Goal: Navigation & Orientation: Find specific page/section

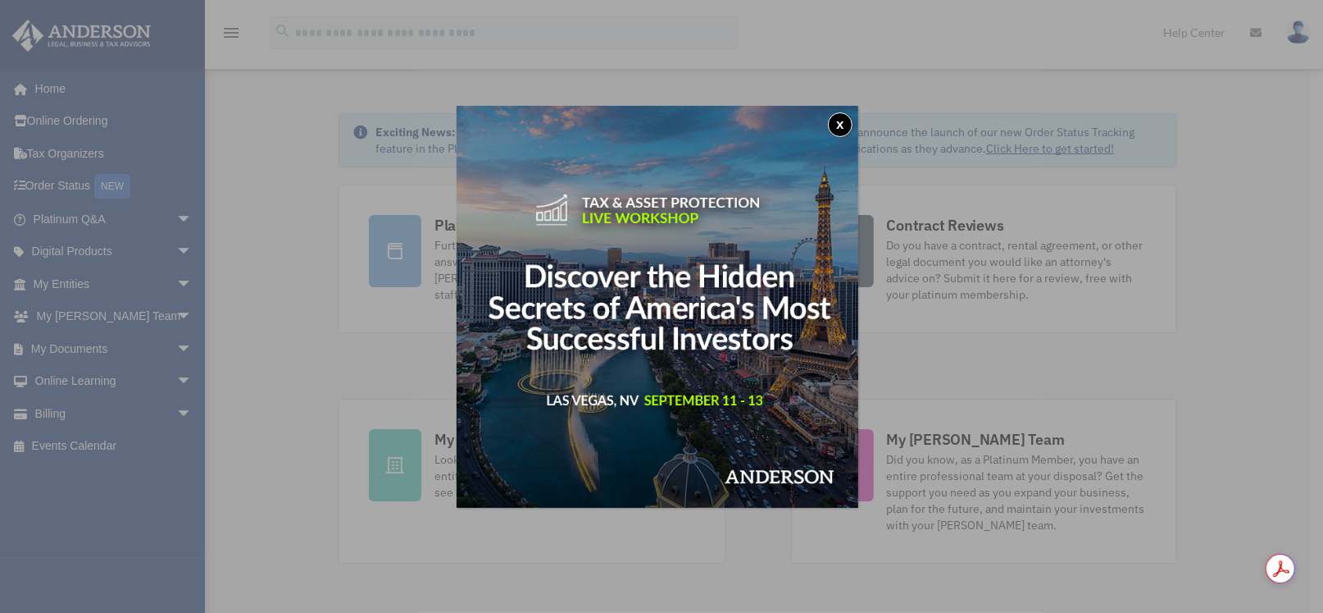
click at [845, 122] on button "x" at bounding box center [840, 124] width 25 height 25
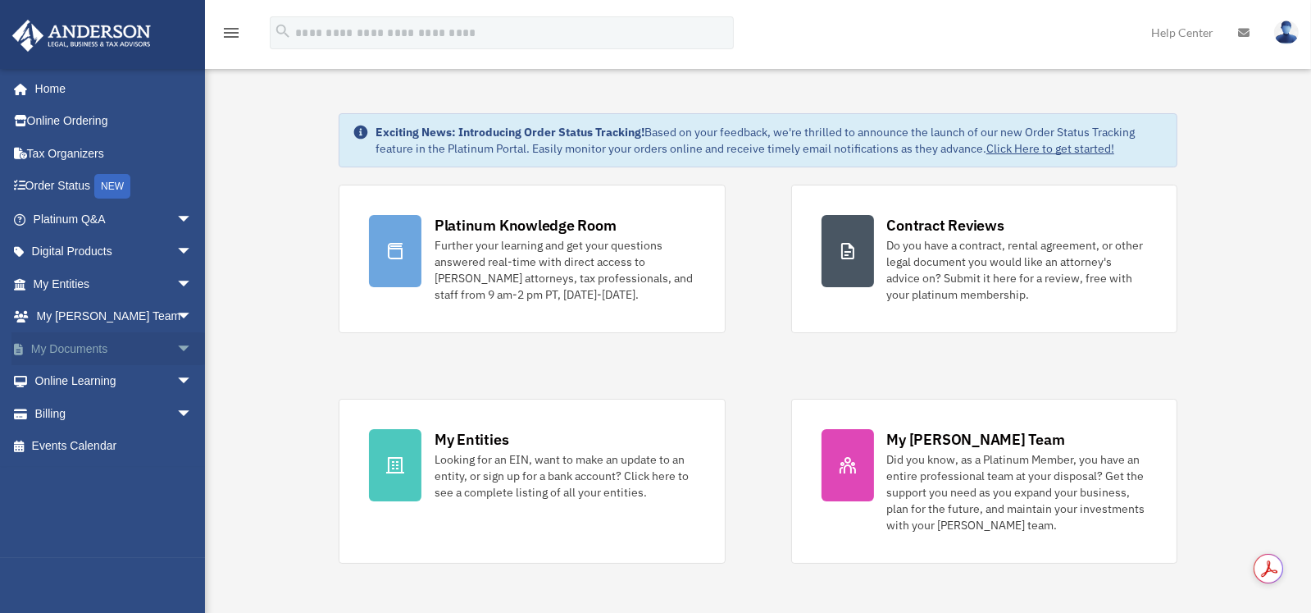
click at [176, 346] on span "arrow_drop_down" at bounding box center [192, 349] width 33 height 34
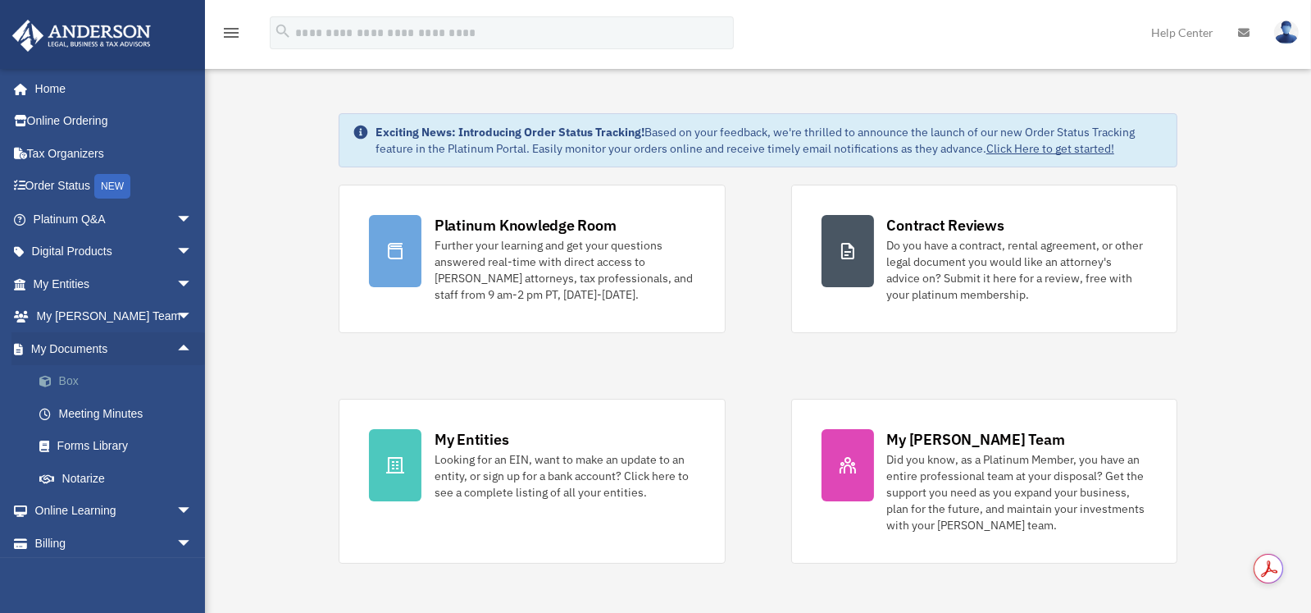
click at [66, 382] on link "Box" at bounding box center [120, 381] width 194 height 33
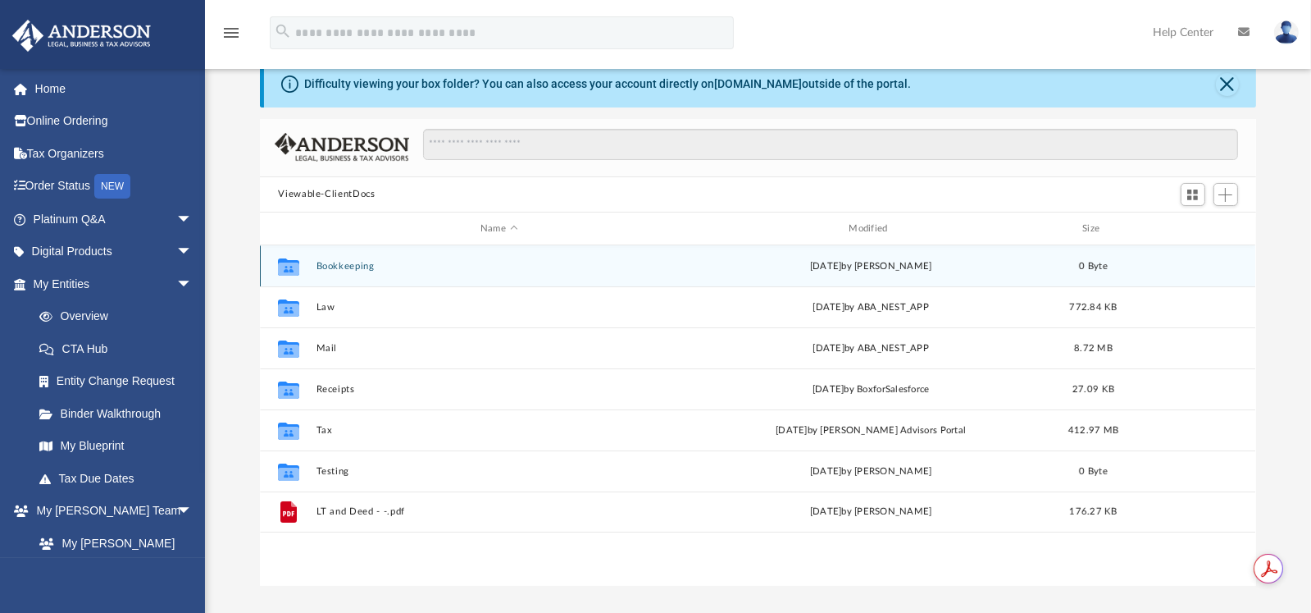
scroll to position [81, 0]
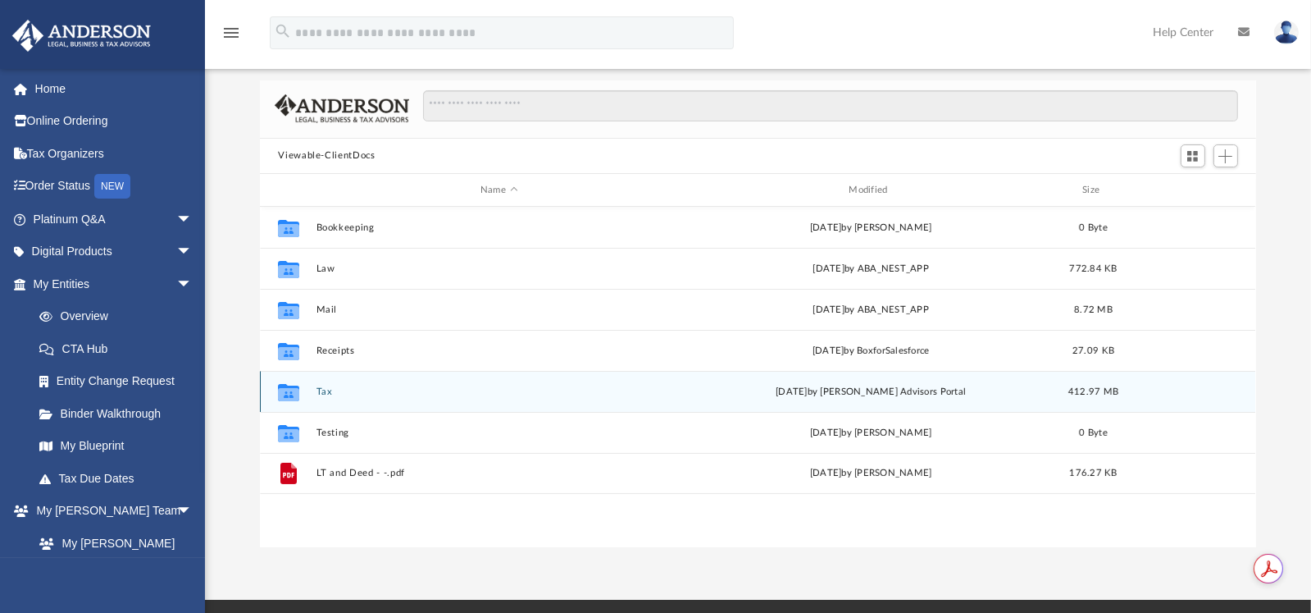
click at [323, 389] on button "Tax" at bounding box center [499, 391] width 365 height 11
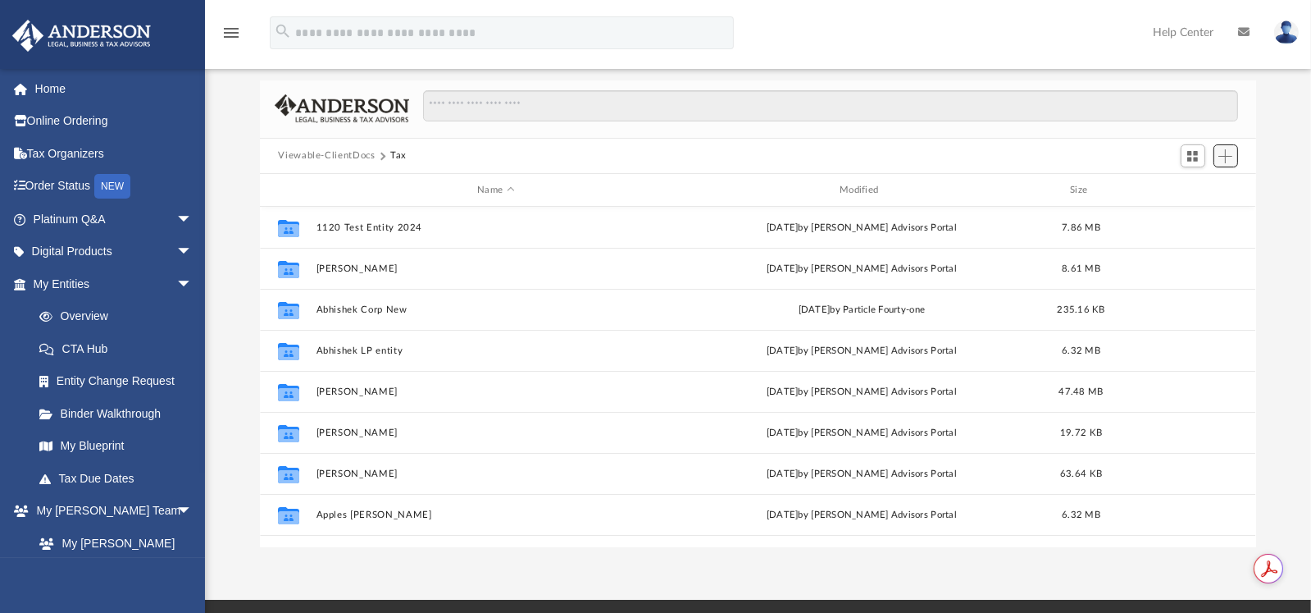
click at [1232, 158] on span "Add" at bounding box center [1225, 156] width 14 height 14
click at [1185, 190] on li "Upload" at bounding box center [1203, 188] width 52 height 17
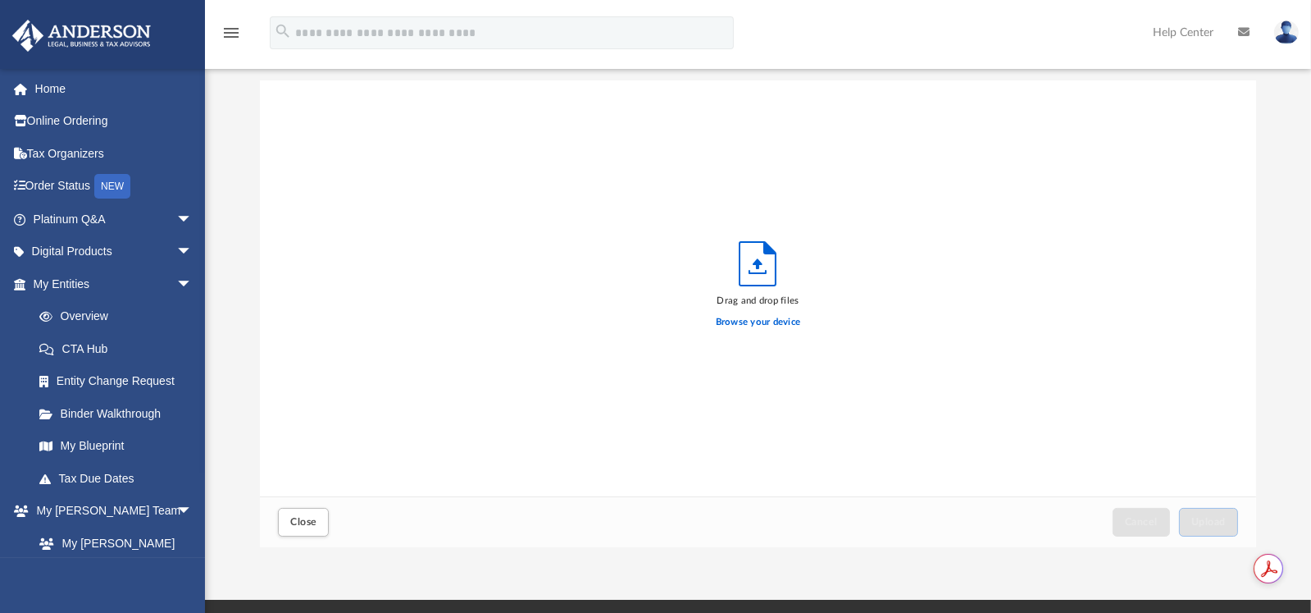
scroll to position [403, 983]
click at [298, 524] on span "Close" at bounding box center [303, 522] width 26 height 10
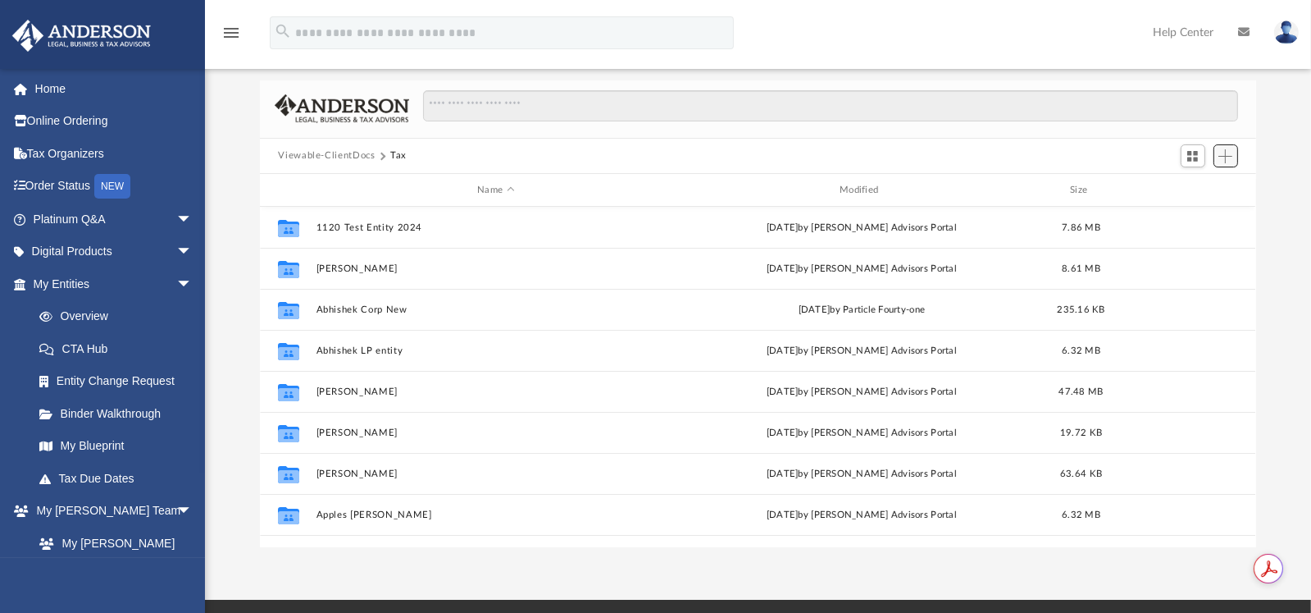
click at [1229, 156] on span "Add" at bounding box center [1225, 156] width 14 height 14
click at [1225, 154] on span "Add" at bounding box center [1225, 156] width 14 height 14
click at [1182, 189] on li "Upload" at bounding box center [1203, 188] width 52 height 17
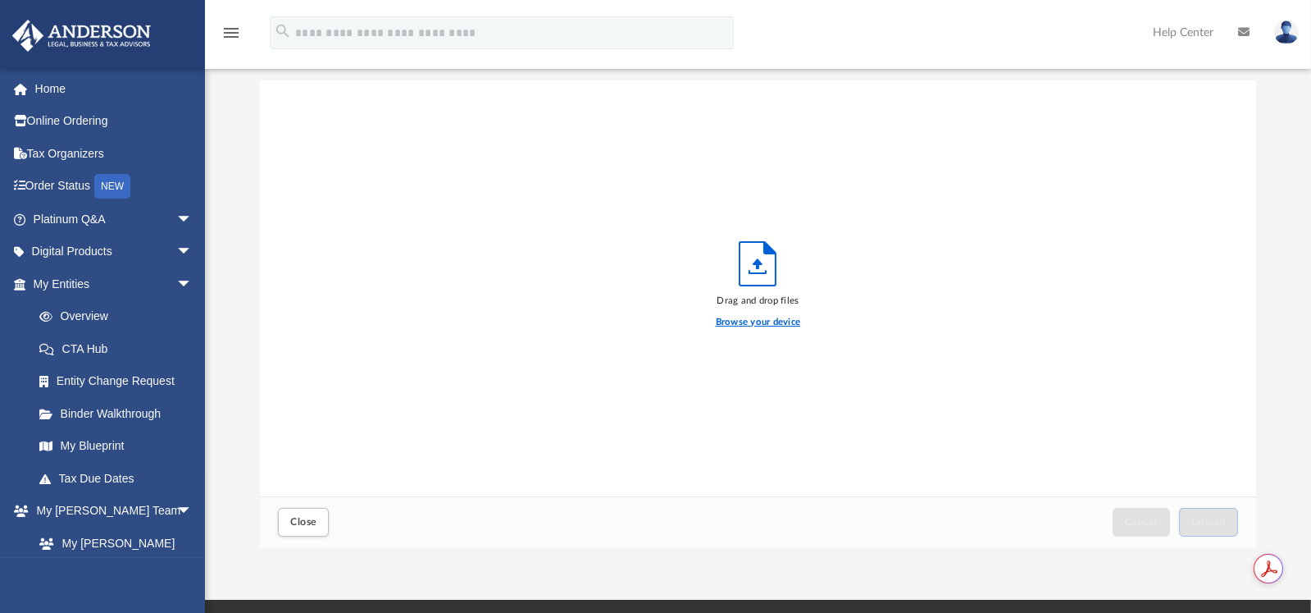
click at [746, 320] on label "Browse your device" at bounding box center [758, 322] width 85 height 15
click at [0, 0] on input "Browse your device" at bounding box center [0, 0] width 0 height 0
click at [176, 248] on span "arrow_drop_down" at bounding box center [192, 252] width 33 height 34
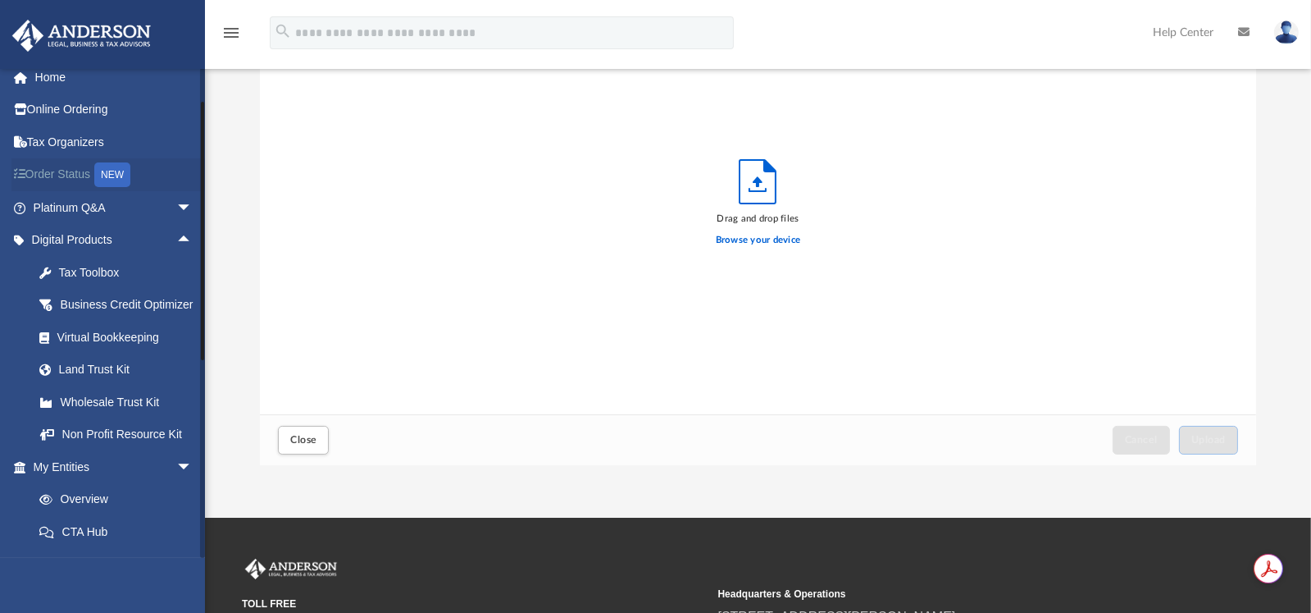
scroll to position [0, 0]
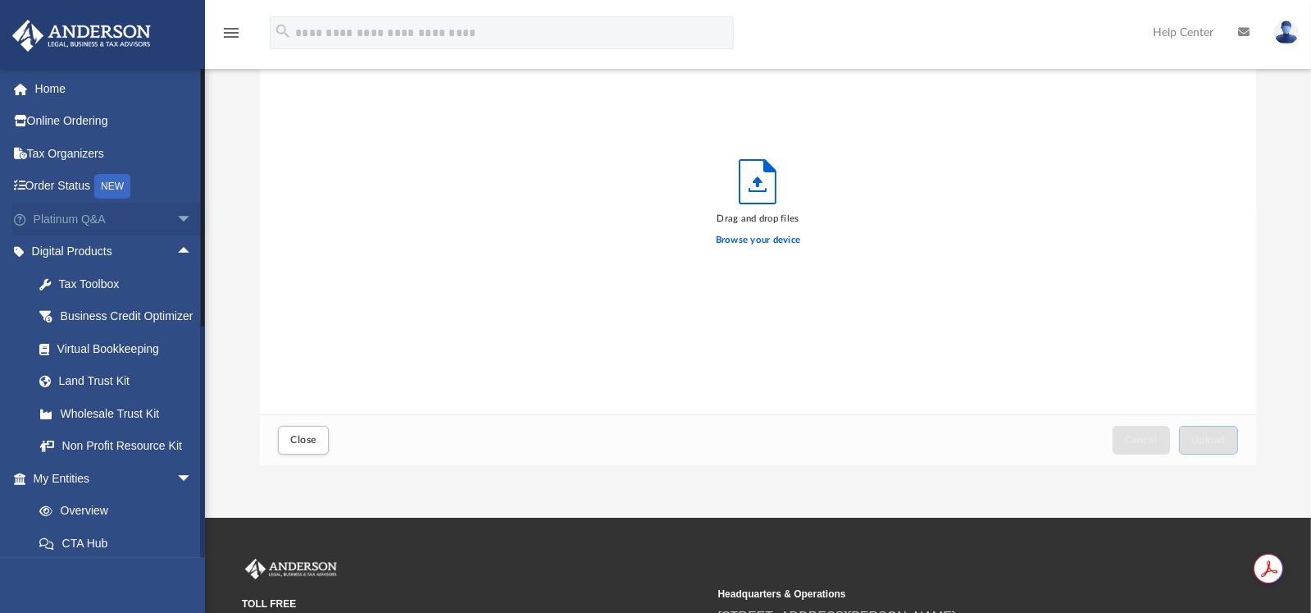
click at [117, 222] on link "Platinum Q&A arrow_drop_down" at bounding box center [114, 219] width 206 height 33
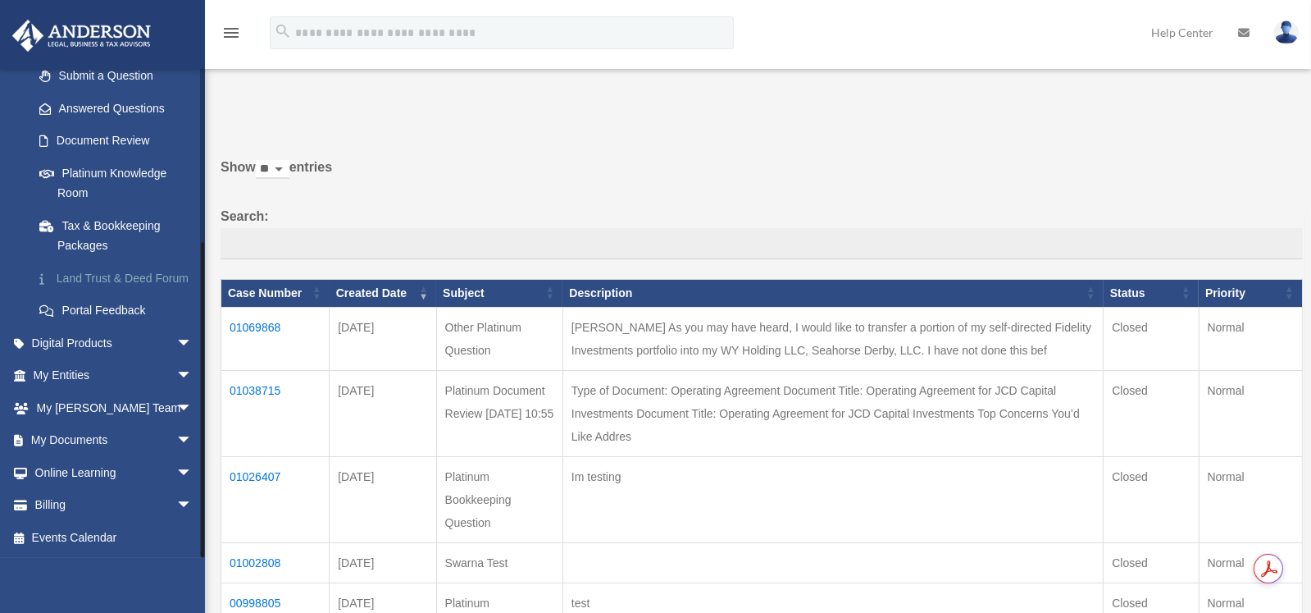
scroll to position [259, 0]
click at [176, 471] on span "arrow_drop_down" at bounding box center [192, 473] width 33 height 34
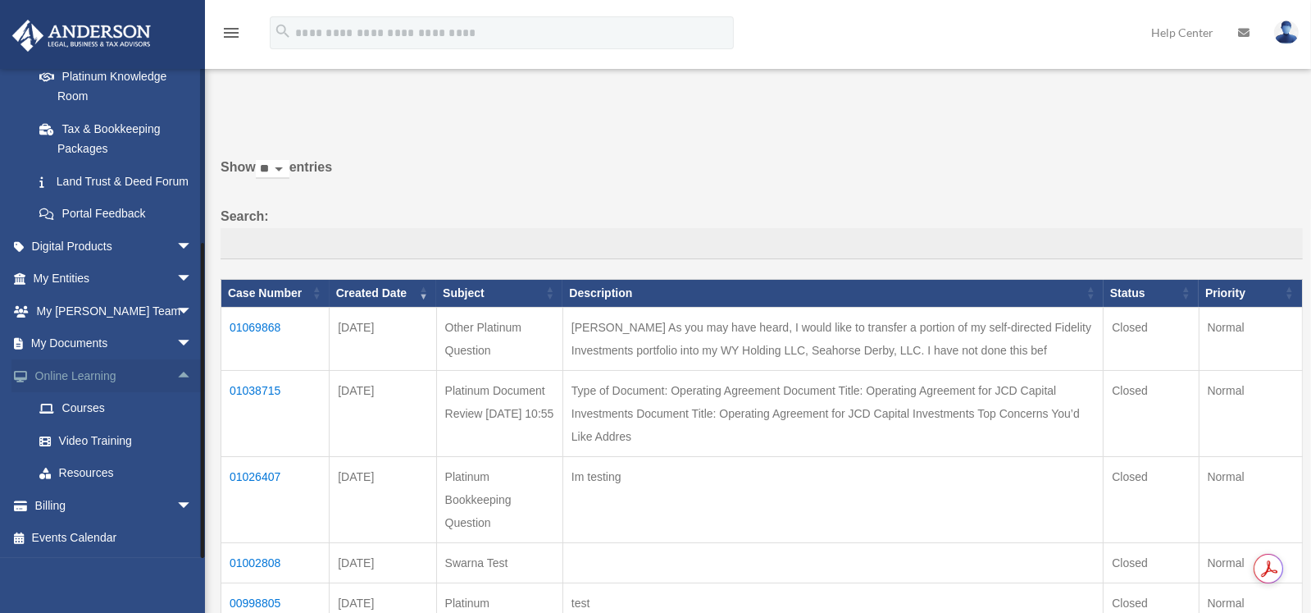
scroll to position [357, 0]
click at [114, 275] on link "My Entities arrow_drop_down" at bounding box center [114, 278] width 206 height 33
click at [176, 277] on span "arrow_drop_down" at bounding box center [192, 279] width 33 height 34
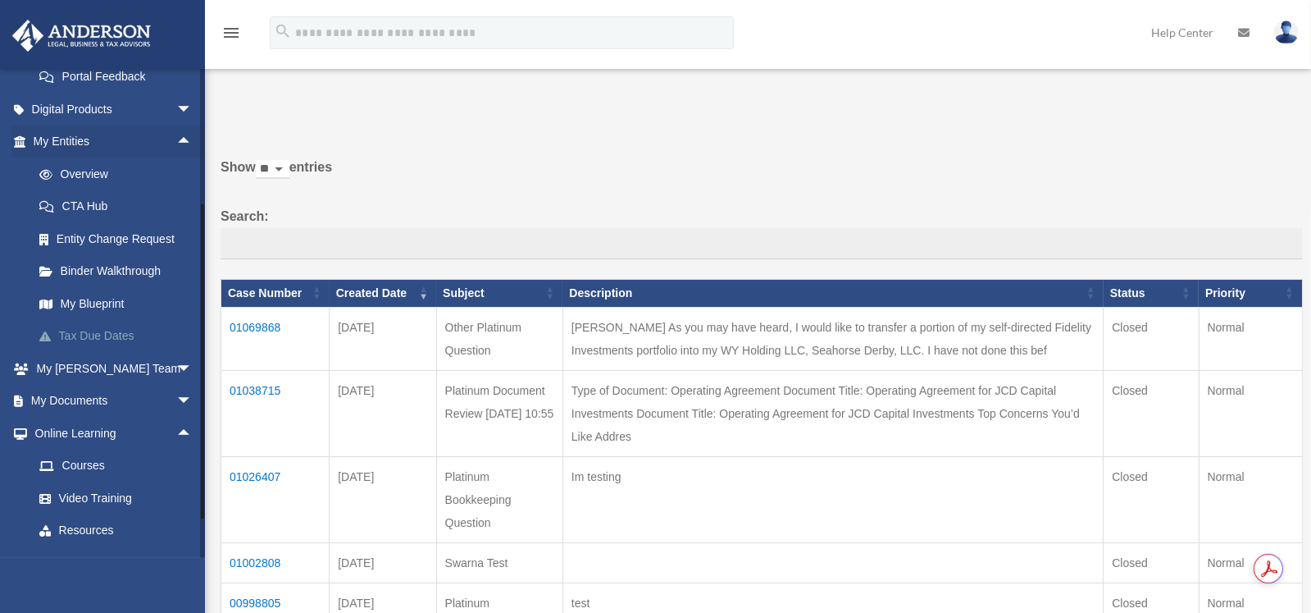
scroll to position [521, 0]
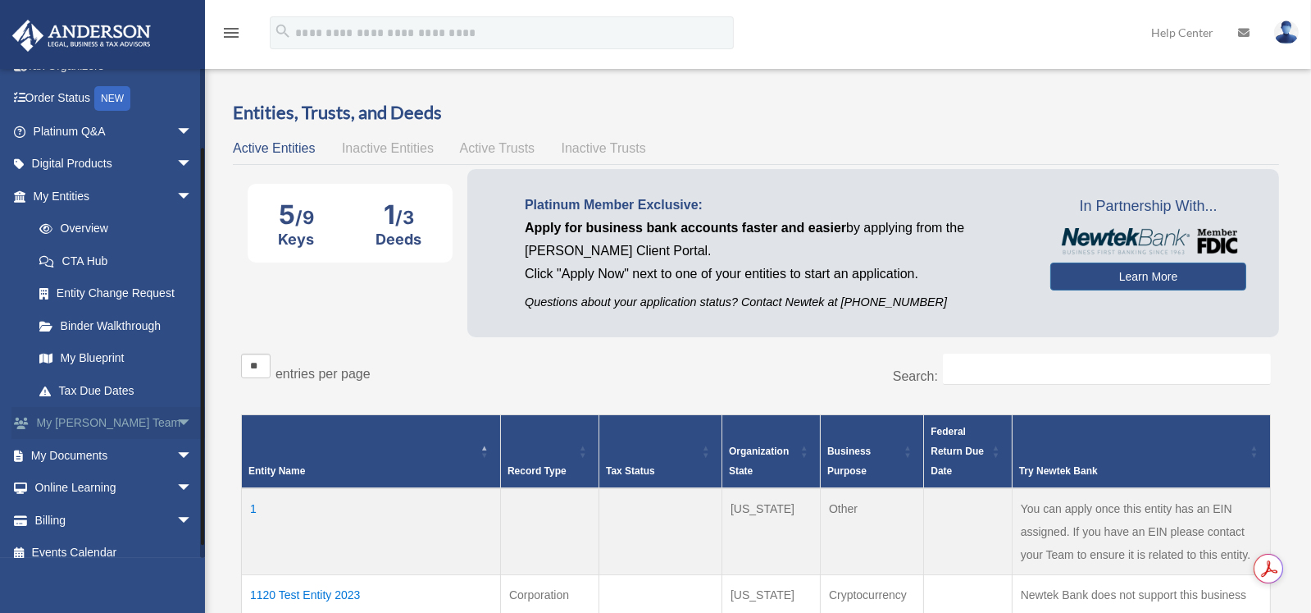
scroll to position [102, 0]
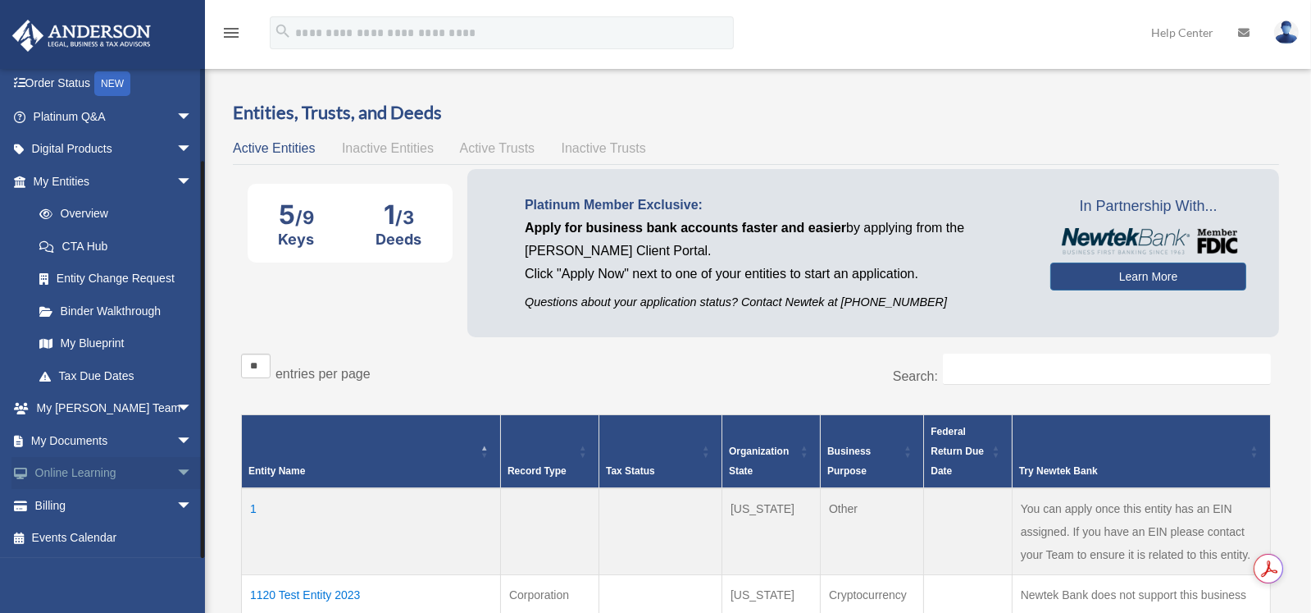
click at [107, 476] on link "Online Learning arrow_drop_down" at bounding box center [114, 473] width 206 height 33
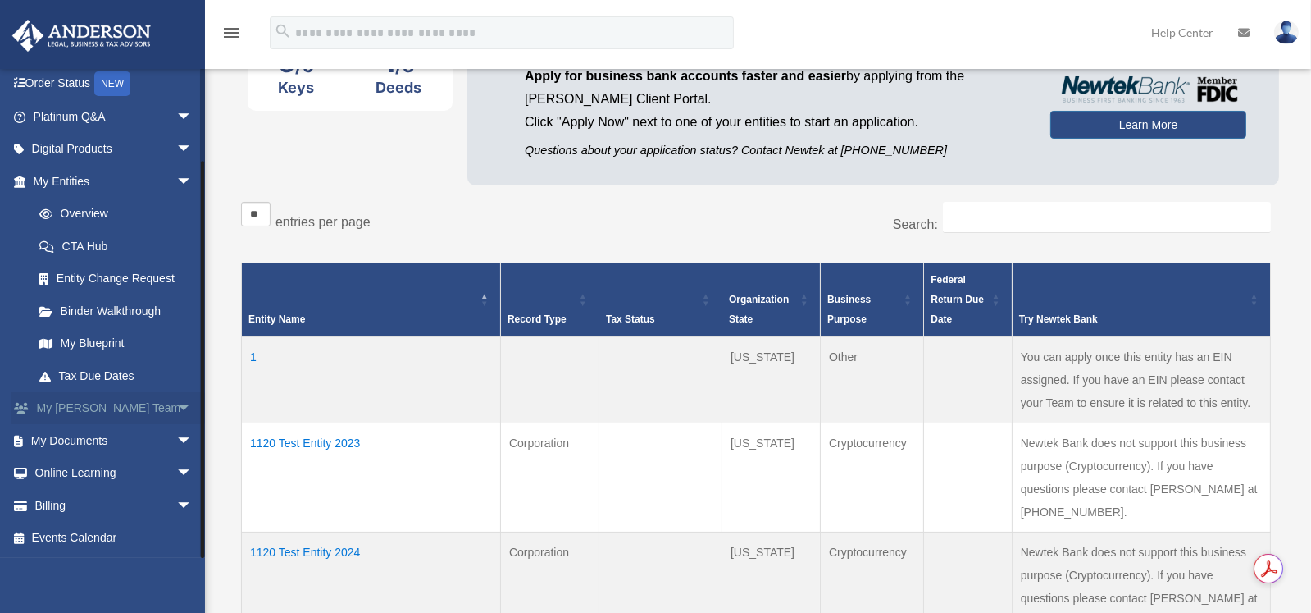
scroll to position [163, 0]
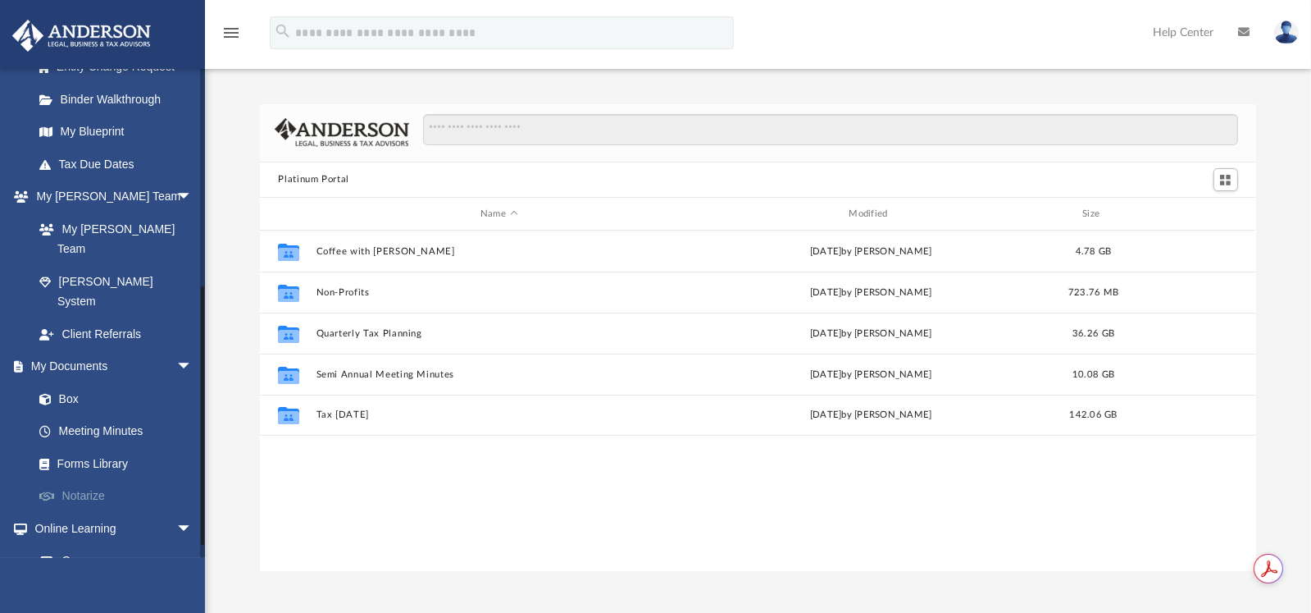
scroll to position [409, 0]
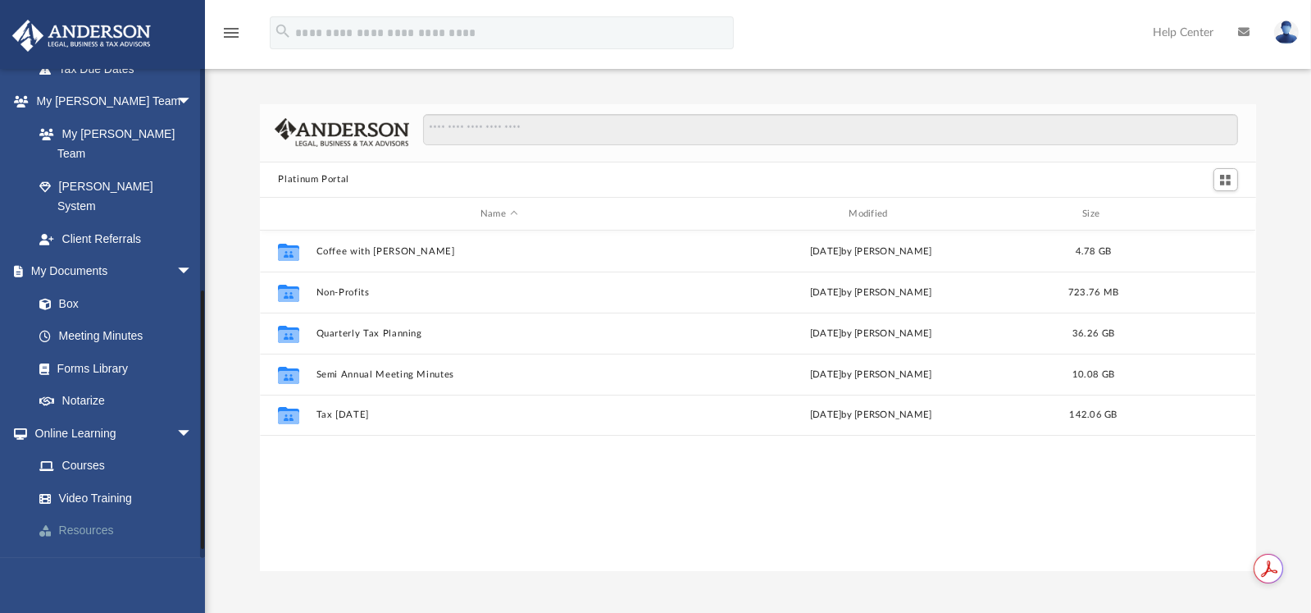
click at [102, 514] on link "Resources" at bounding box center [120, 530] width 194 height 33
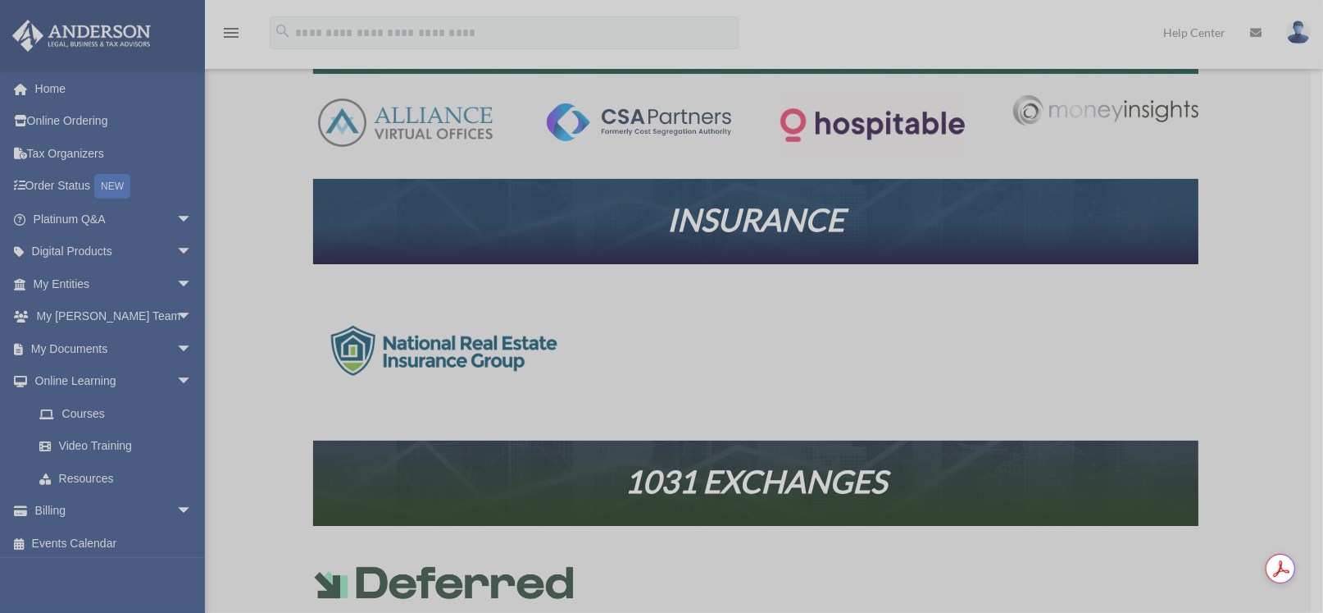
scroll to position [409, 0]
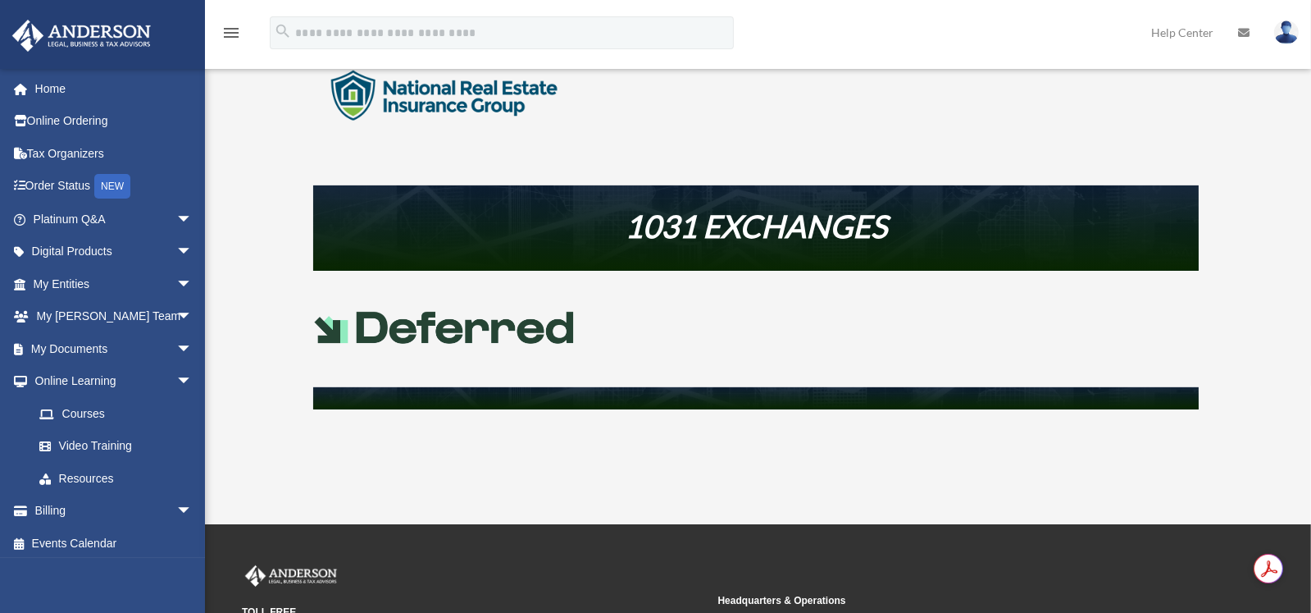
scroll to position [737, 0]
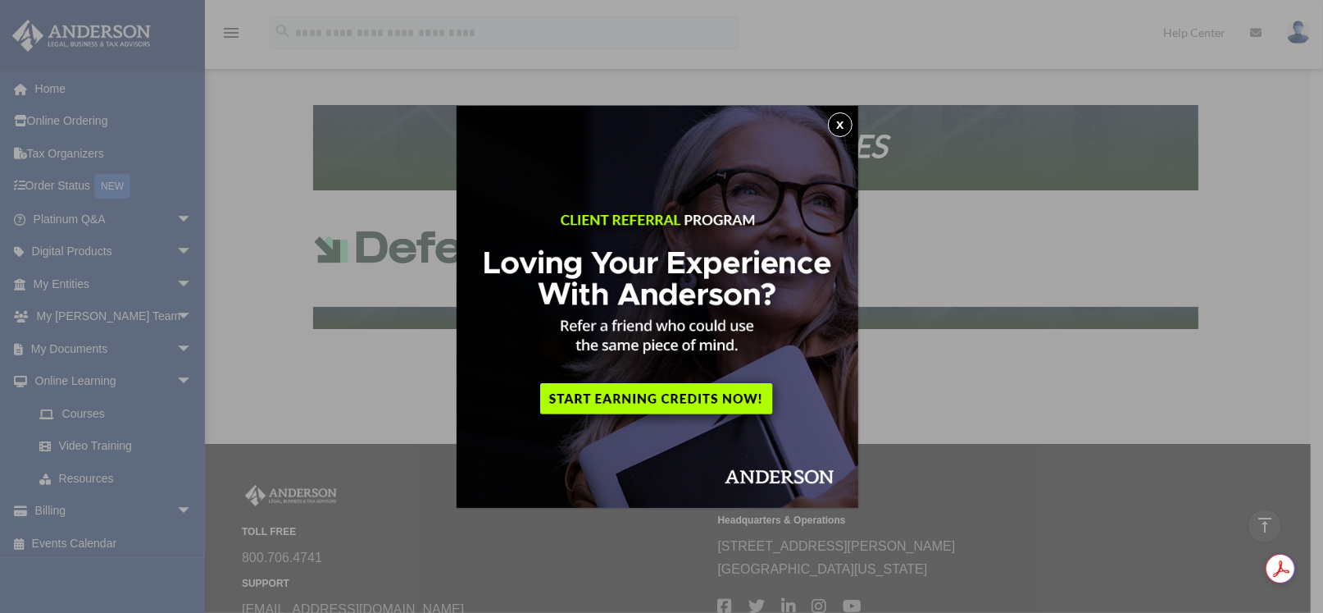
click at [849, 126] on button "x" at bounding box center [840, 124] width 25 height 25
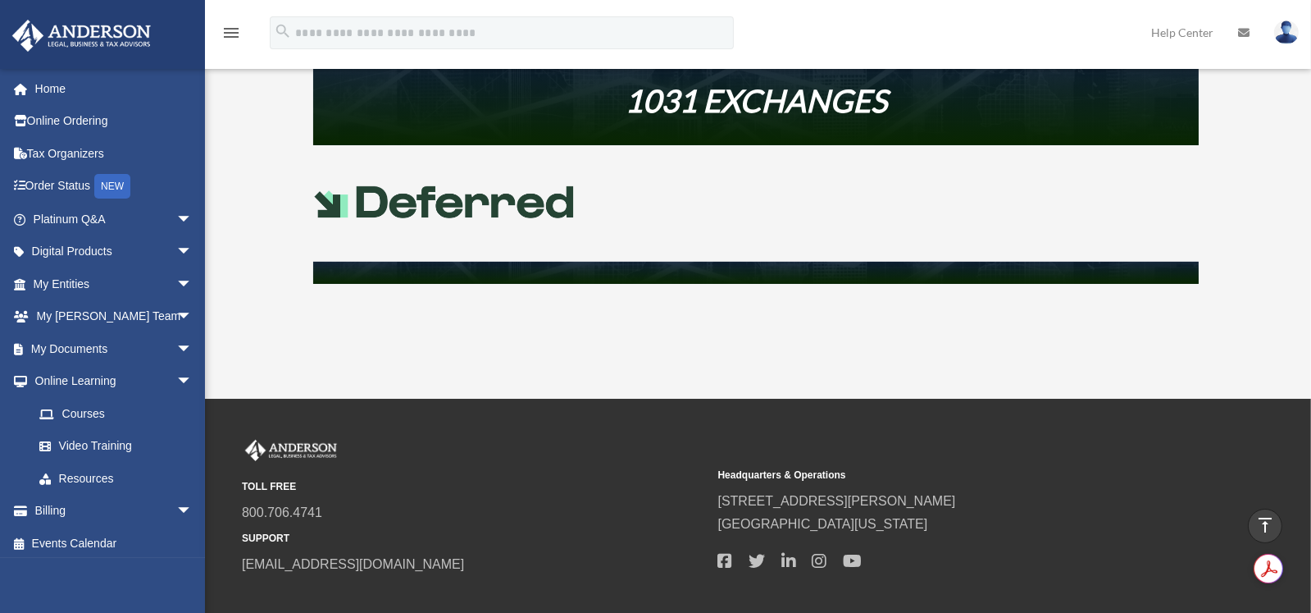
scroll to position [874, 0]
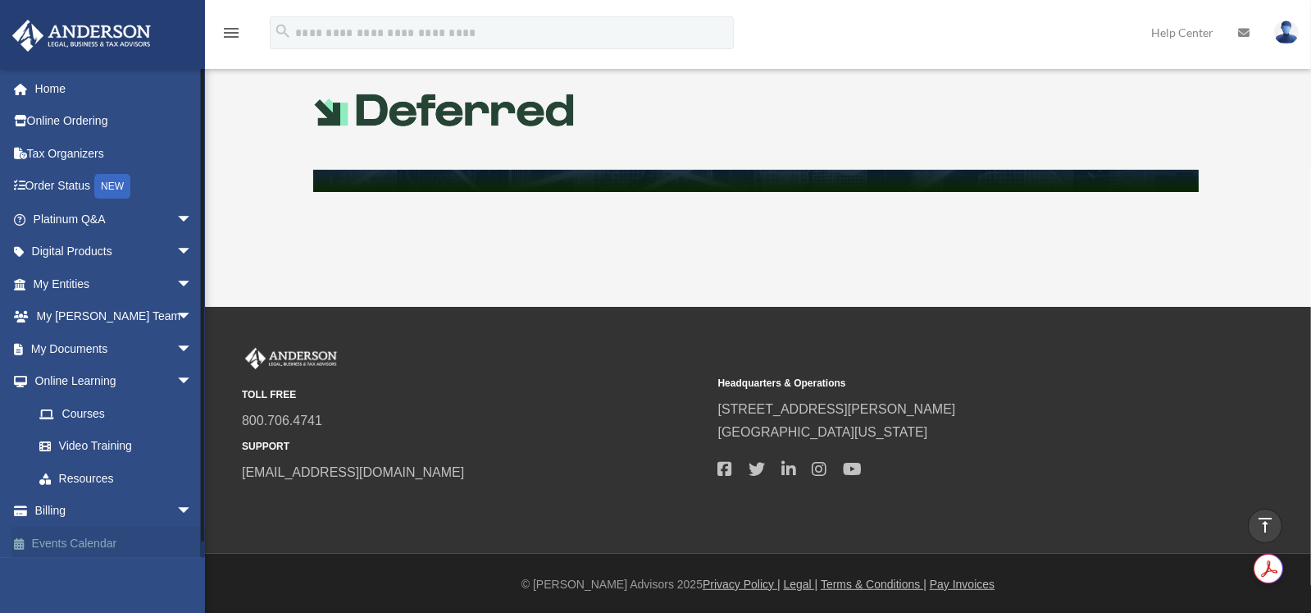
click at [80, 544] on link "Events Calendar" at bounding box center [114, 542] width 206 height 33
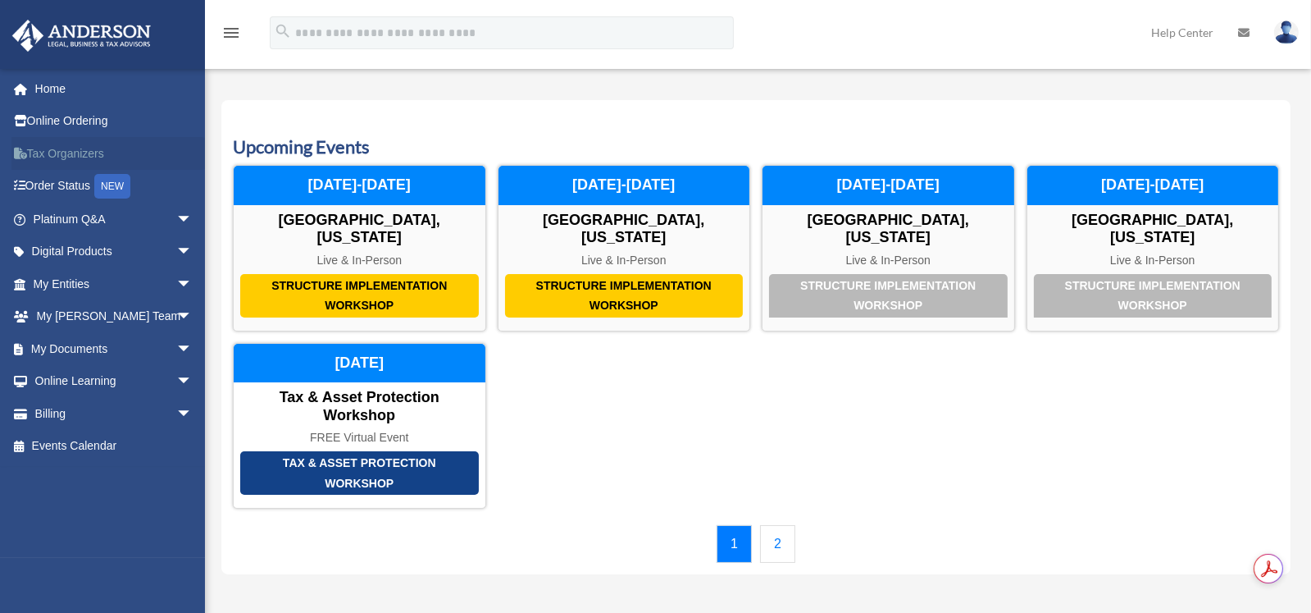
click at [61, 151] on link "Tax Organizers" at bounding box center [114, 153] width 206 height 33
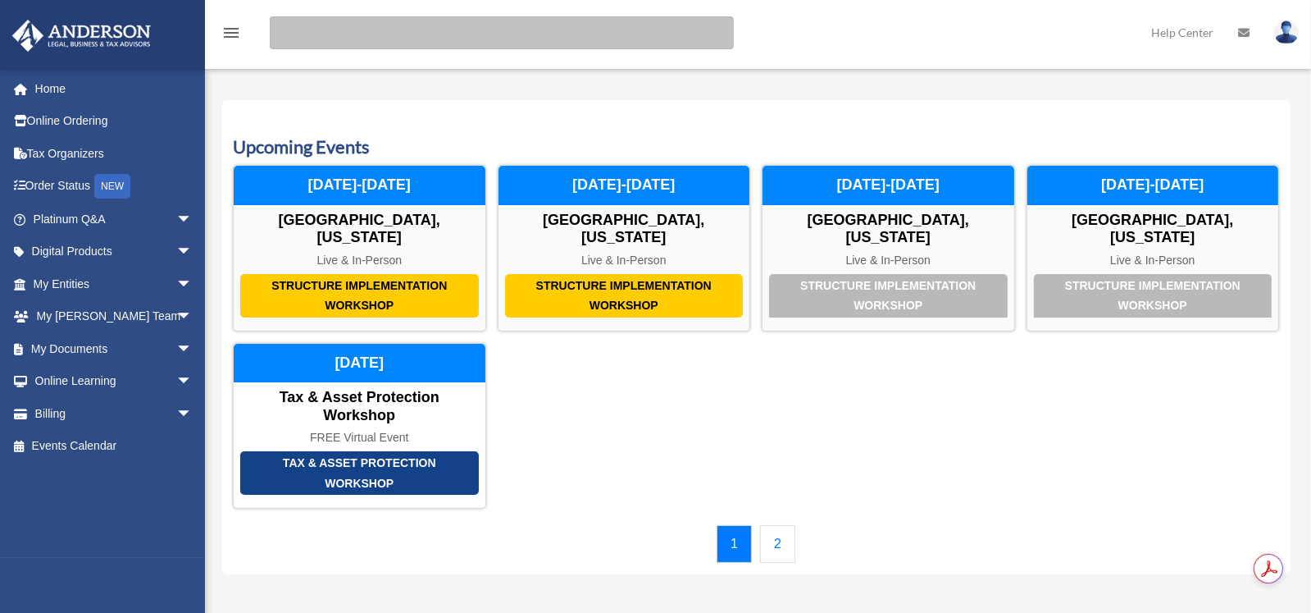
click at [318, 30] on input "search" at bounding box center [502, 32] width 464 height 33
type input "**********"
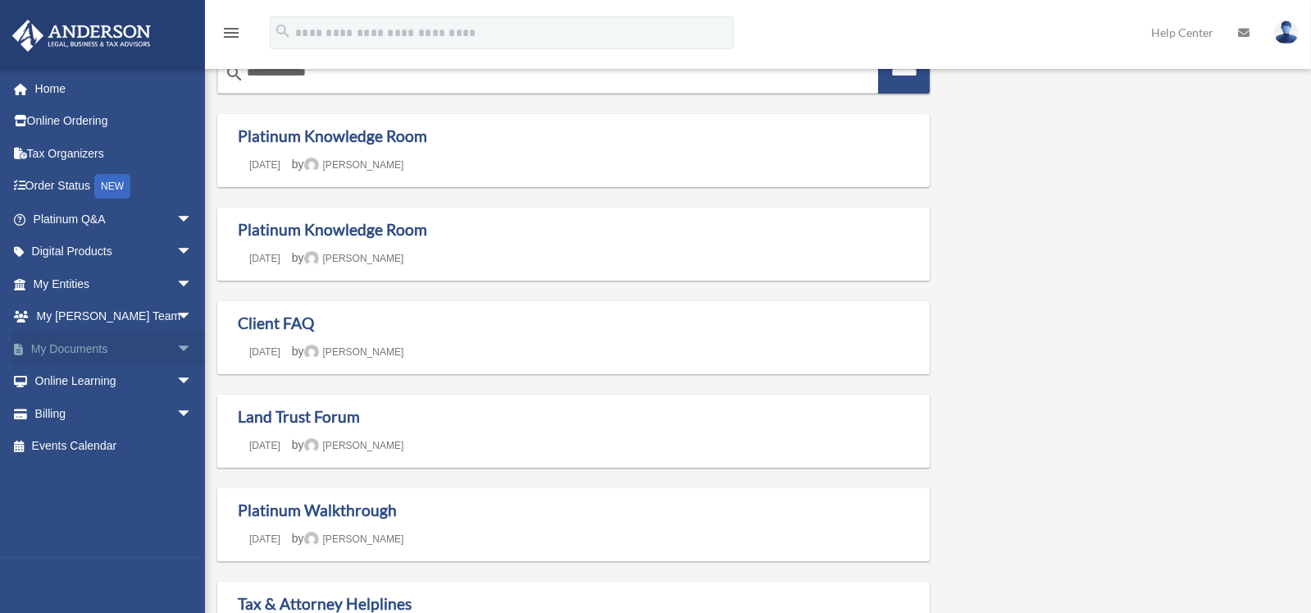
click at [127, 348] on link "My Documents arrow_drop_down" at bounding box center [114, 348] width 206 height 33
click at [176, 345] on span "arrow_drop_down" at bounding box center [192, 349] width 33 height 34
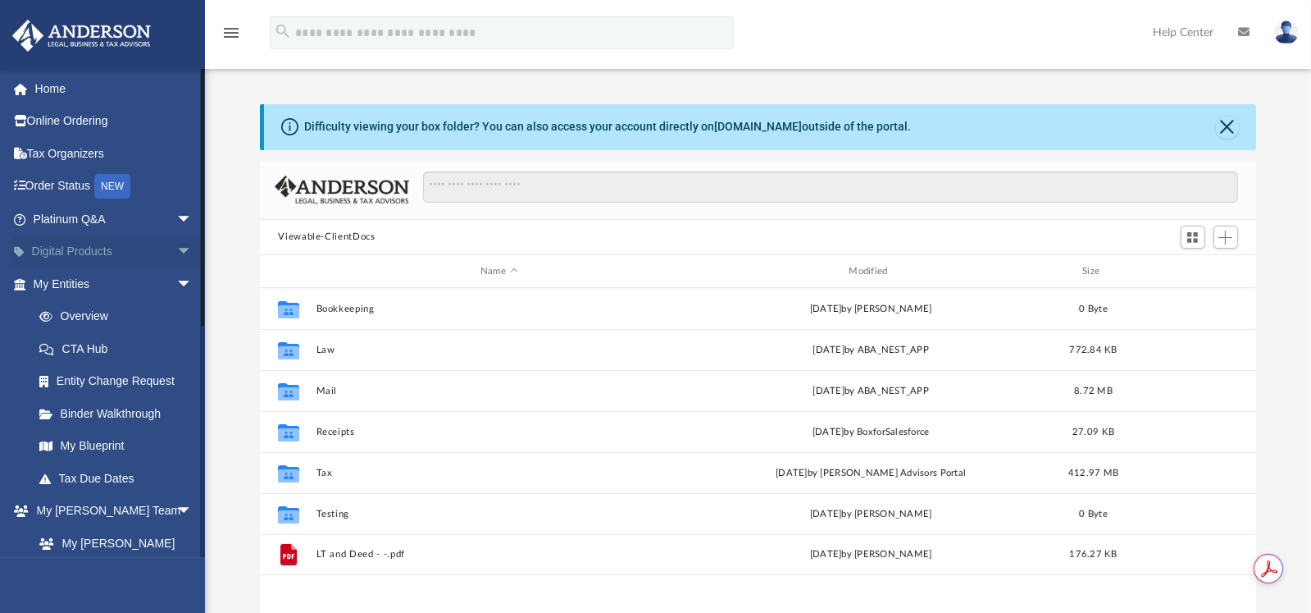
scroll to position [360, 983]
click at [176, 218] on span "arrow_drop_down" at bounding box center [192, 220] width 33 height 34
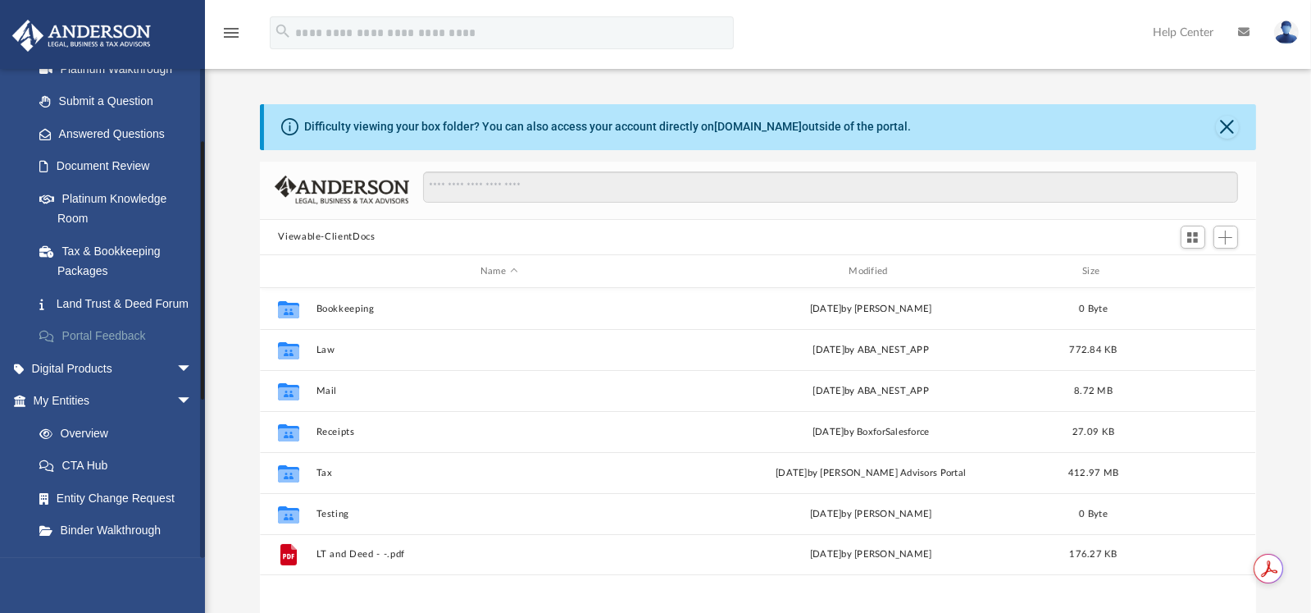
scroll to position [246, 0]
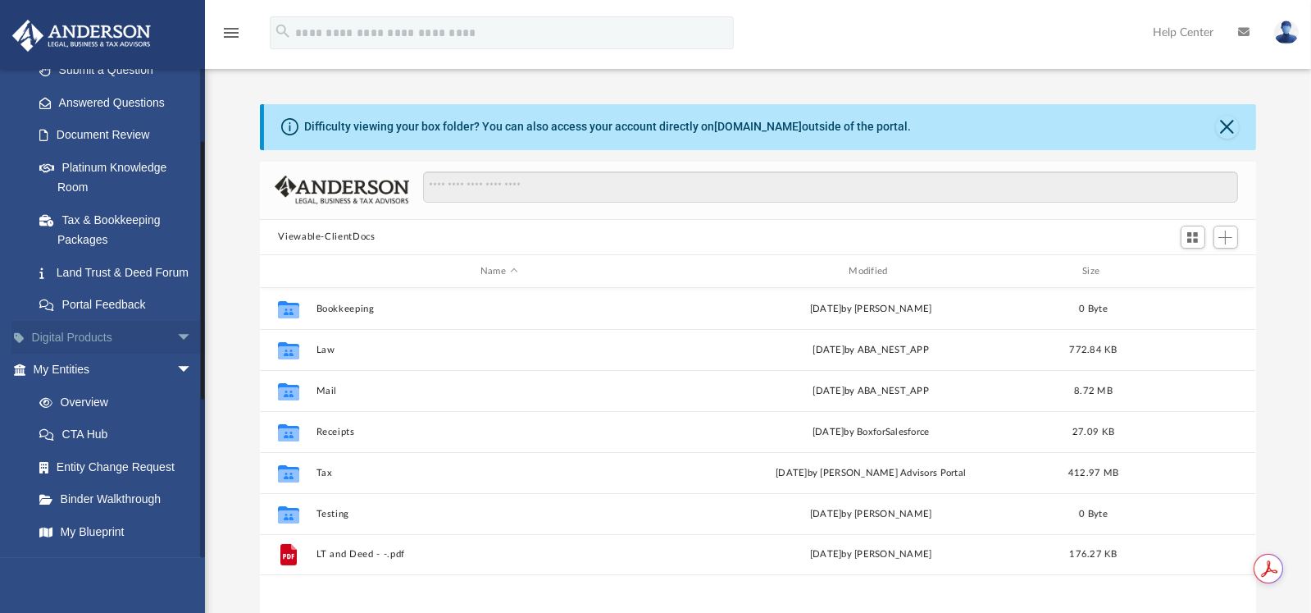
click at [176, 354] on span "arrow_drop_down" at bounding box center [192, 338] width 33 height 34
click at [176, 354] on span "arrow_drop_up" at bounding box center [192, 338] width 33 height 34
click at [176, 354] on span "arrow_drop_down" at bounding box center [192, 338] width 33 height 34
click at [91, 380] on div "Tax Toolbox" at bounding box center [126, 369] width 139 height 20
click at [107, 380] on div "Tax Toolbox" at bounding box center [126, 369] width 139 height 20
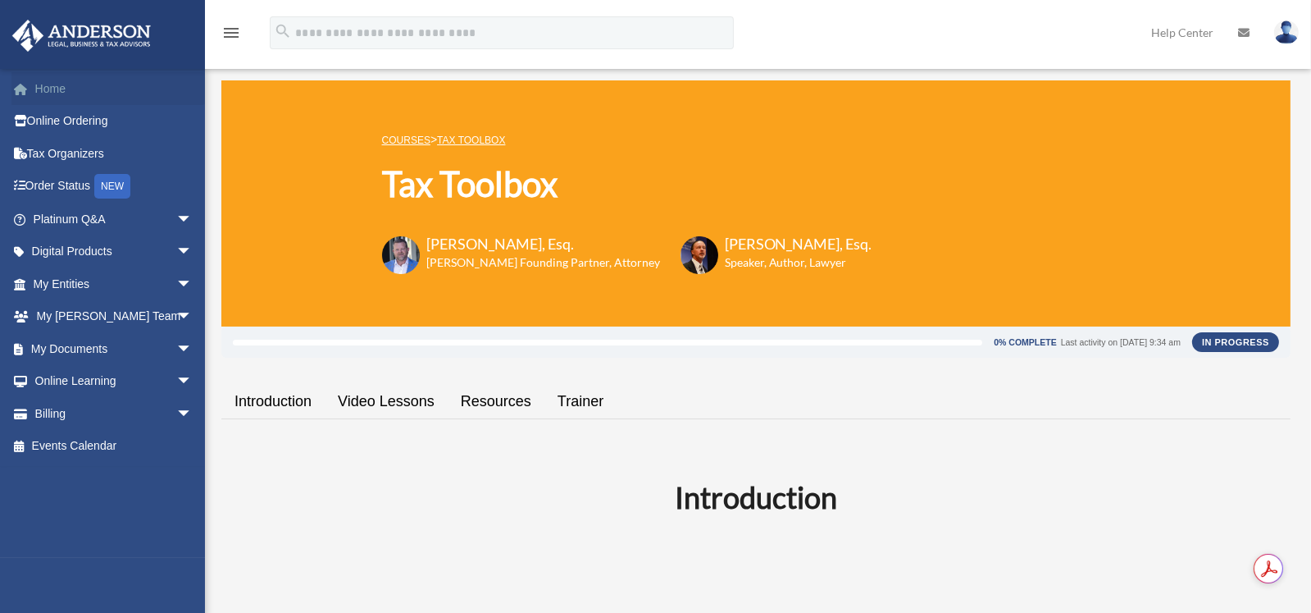
click at [138, 84] on link "Home" at bounding box center [114, 88] width 206 height 33
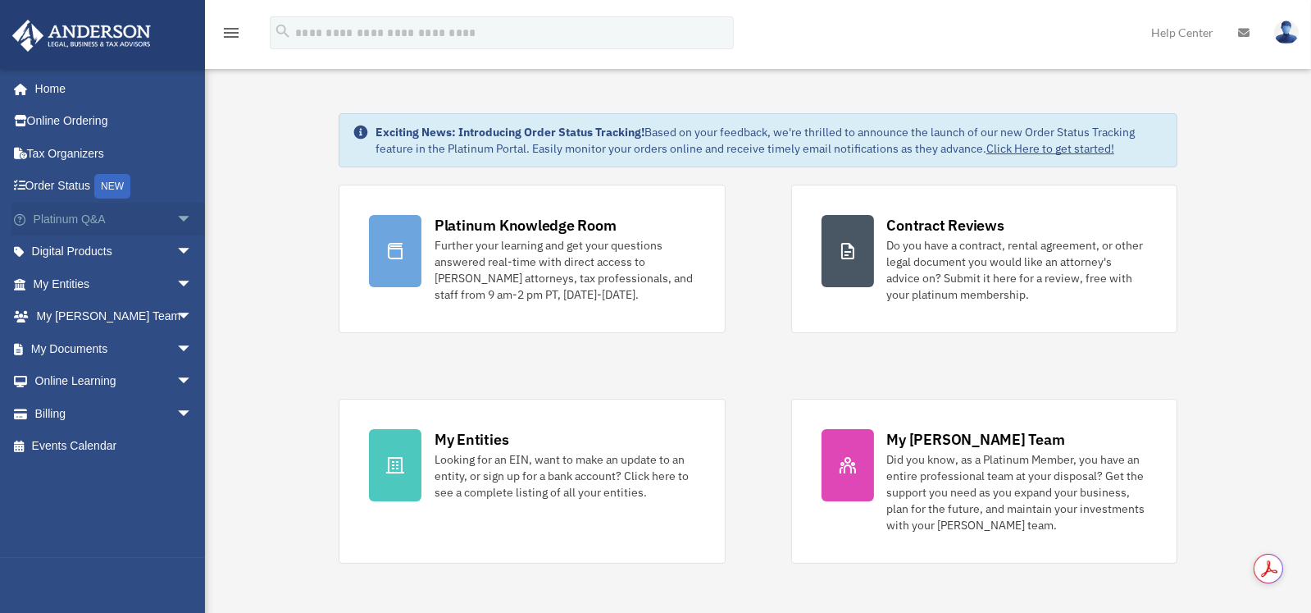
click at [129, 221] on link "Platinum Q&A arrow_drop_down" at bounding box center [114, 219] width 206 height 33
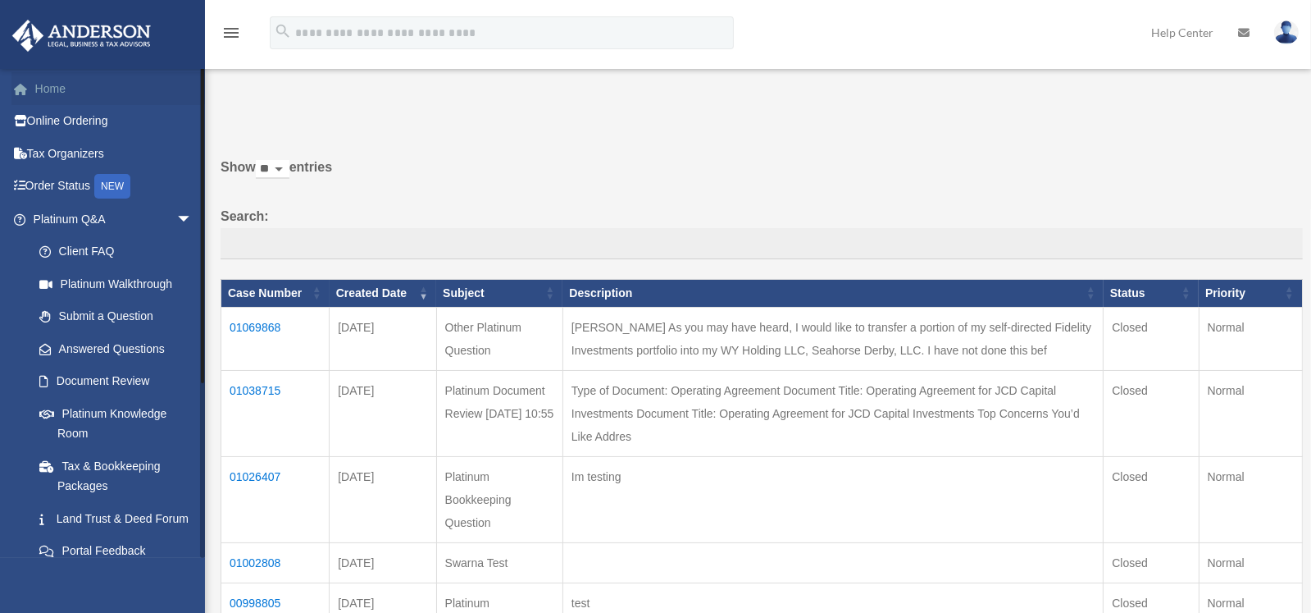
click at [53, 86] on link "Home" at bounding box center [114, 88] width 206 height 33
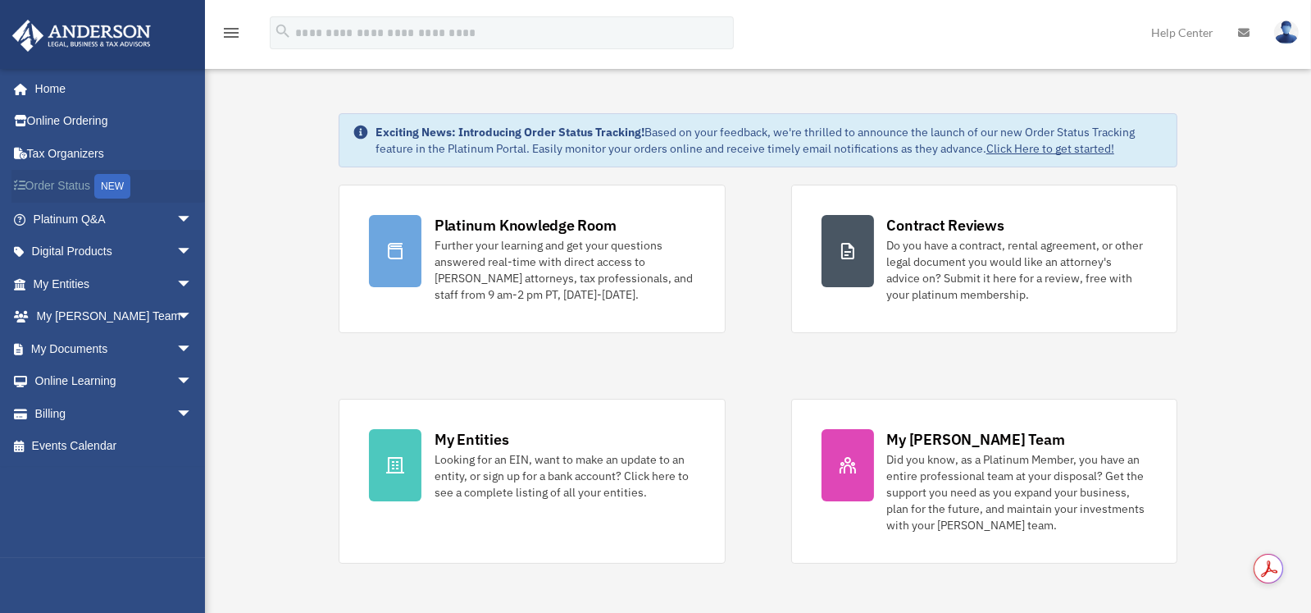
click at [53, 189] on link "Order Status NEW" at bounding box center [114, 187] width 206 height 34
click at [143, 216] on link "Platinum Q&A arrow_drop_down" at bounding box center [114, 219] width 206 height 33
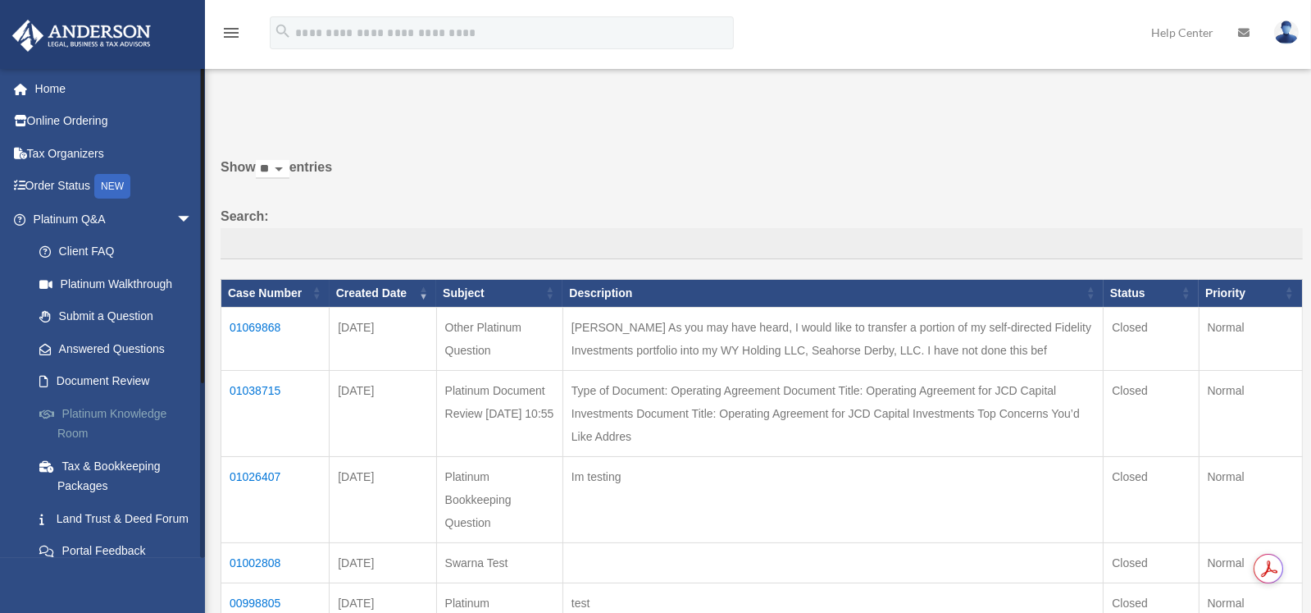
click at [118, 411] on link "Platinum Knowledge Room" at bounding box center [120, 423] width 194 height 52
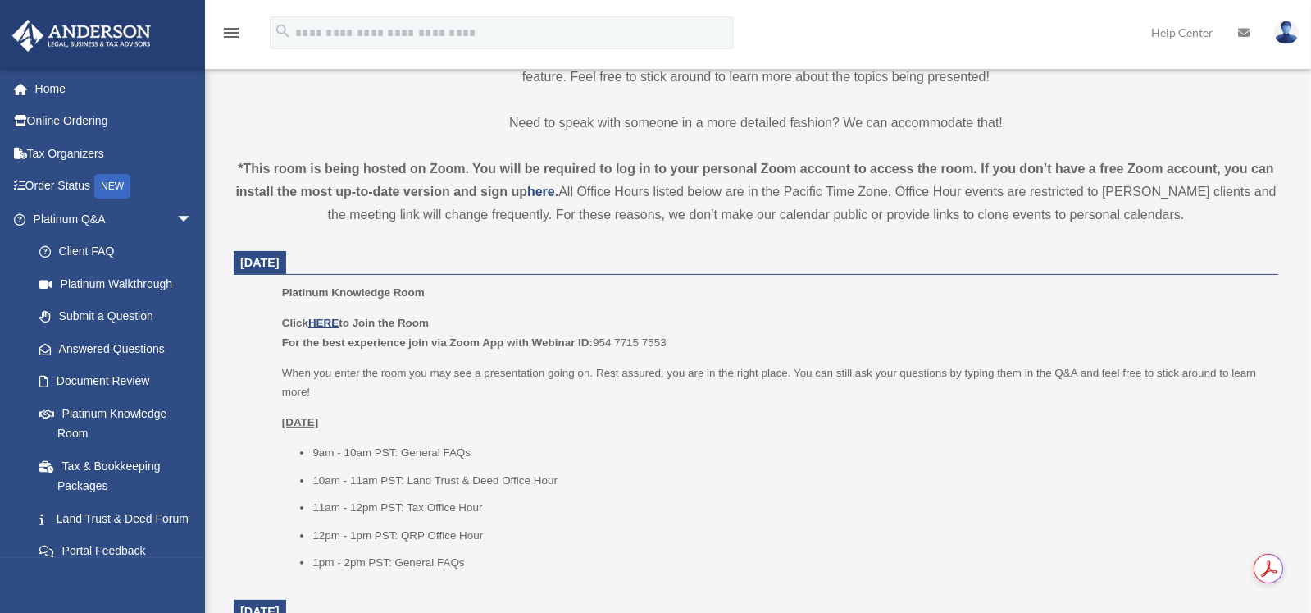
scroll to position [492, 0]
